Goal: Task Accomplishment & Management: Use online tool/utility

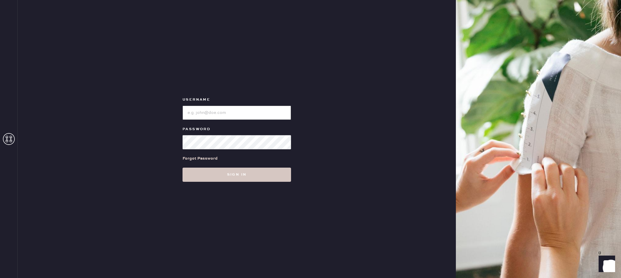
click at [216, 112] on input "loginName" at bounding box center [237, 113] width 109 height 14
click at [221, 111] on input "loginName" at bounding box center [237, 113] width 109 height 14
type input "reformationfillmore"
click at [208, 108] on input "loginName" at bounding box center [237, 113] width 109 height 14
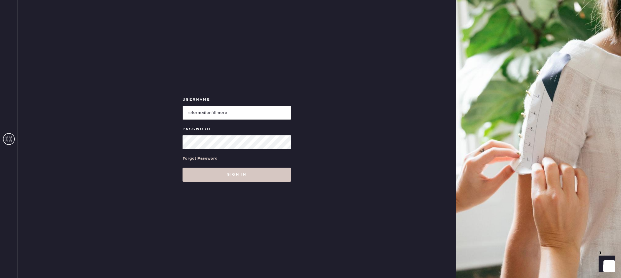
click at [208, 108] on input "loginName" at bounding box center [237, 113] width 109 height 14
click at [213, 115] on input "loginName" at bounding box center [237, 113] width 109 height 14
type input "[EMAIL_ADDRESS][DOMAIN_NAME]"
click at [194, 111] on input "loginName" at bounding box center [237, 113] width 109 height 14
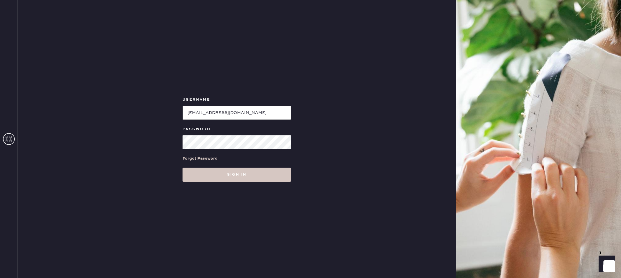
click at [194, 111] on input "loginName" at bounding box center [237, 113] width 109 height 14
type input "reformationfillmore"
click at [223, 176] on button "Sign in" at bounding box center [237, 174] width 109 height 14
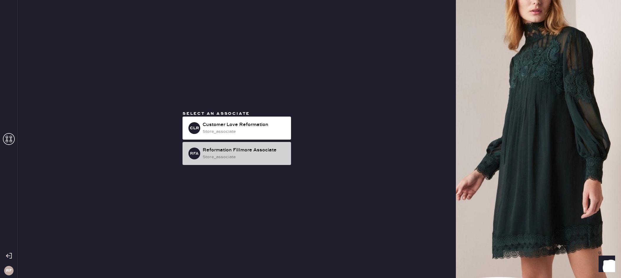
click at [239, 155] on div "store_associate" at bounding box center [245, 157] width 84 height 6
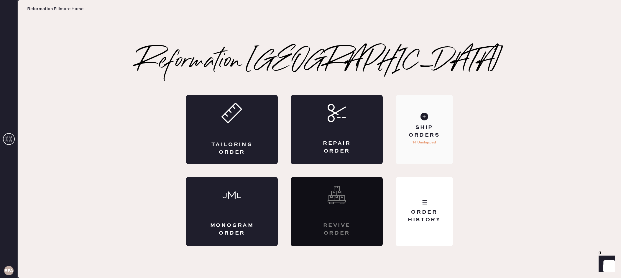
click at [423, 118] on use at bounding box center [424, 117] width 8 height 8
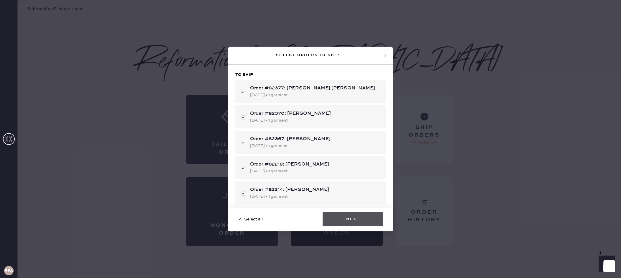
click at [354, 218] on button "Next" at bounding box center [353, 219] width 61 height 14
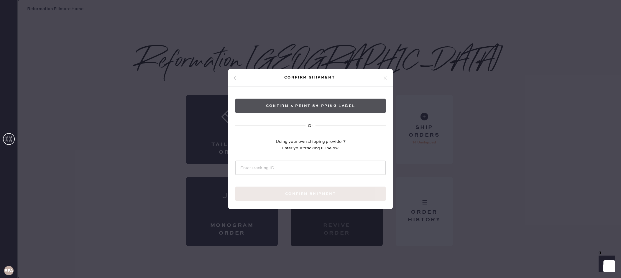
click at [310, 108] on button "Confirm & Print shipping label" at bounding box center [310, 106] width 150 height 14
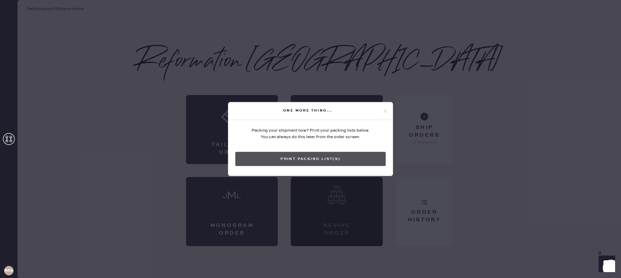
click at [295, 156] on button "Print Packing List(s)" at bounding box center [310, 159] width 150 height 14
